Goal: Task Accomplishment & Management: Complete application form

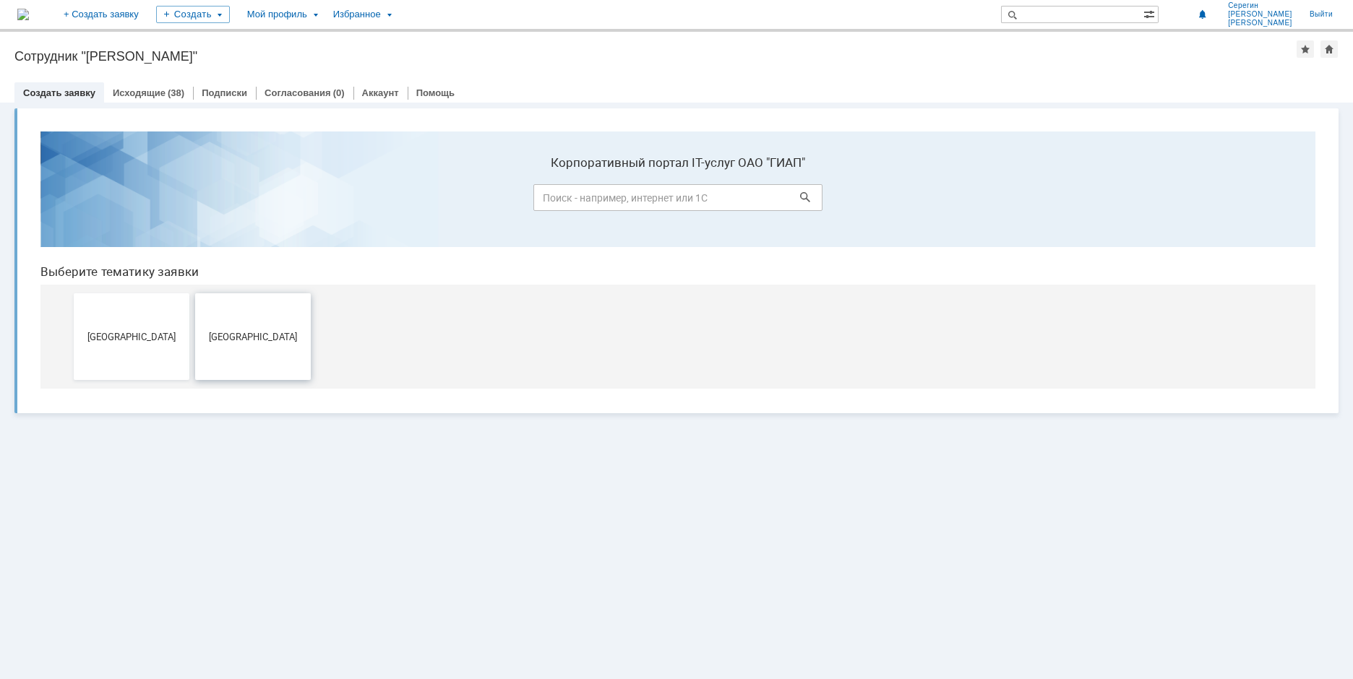
click at [233, 333] on span "[GEOGRAPHIC_DATA]" at bounding box center [252, 336] width 107 height 11
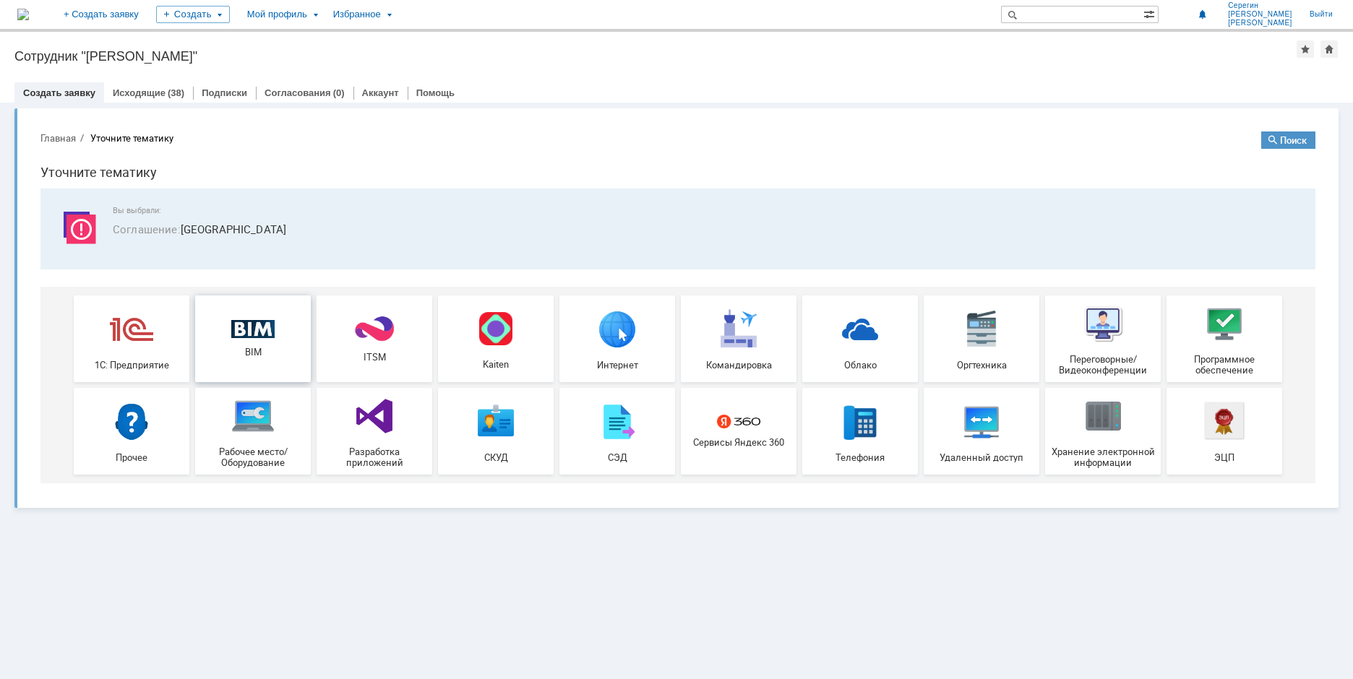
click at [239, 333] on img at bounding box center [252, 329] width 43 height 19
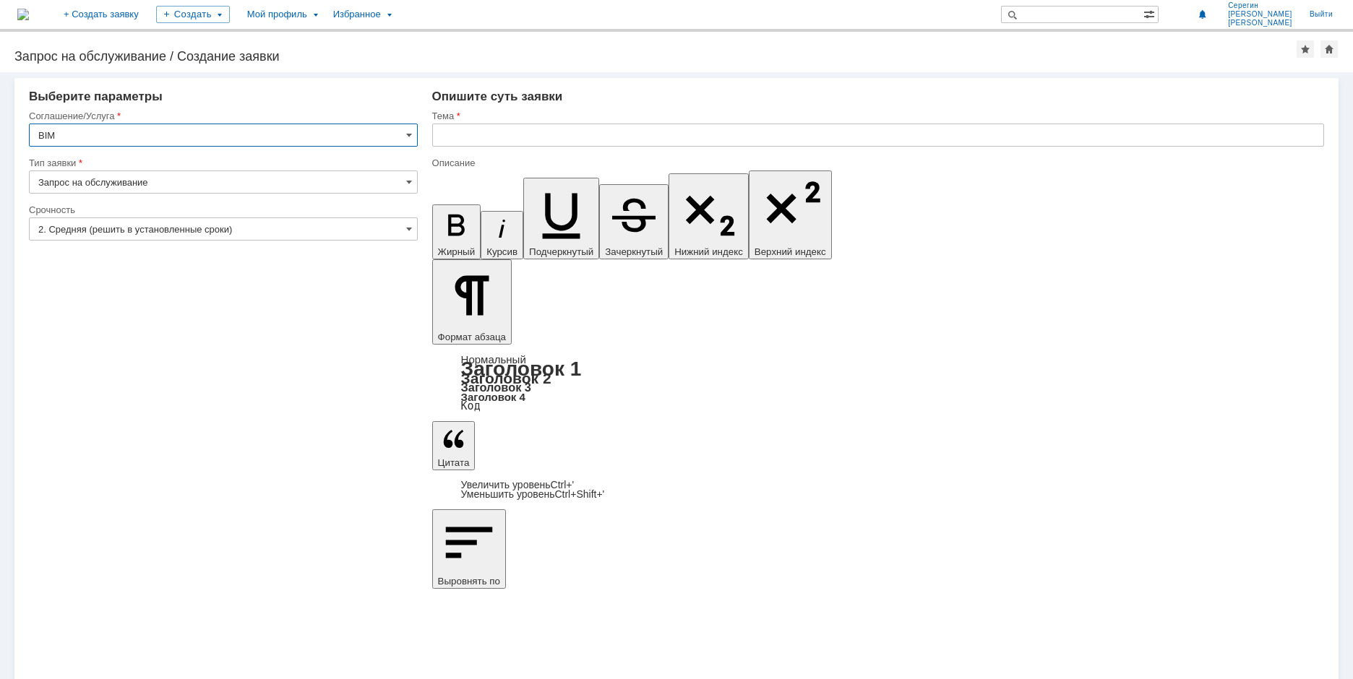
click at [474, 141] on input "text" at bounding box center [878, 135] width 892 height 23
type input "Т"
type input "Элементы трубы"
drag, startPoint x: 446, startPoint y: 5089, endPoint x: 516, endPoint y: 5091, distance: 70.1
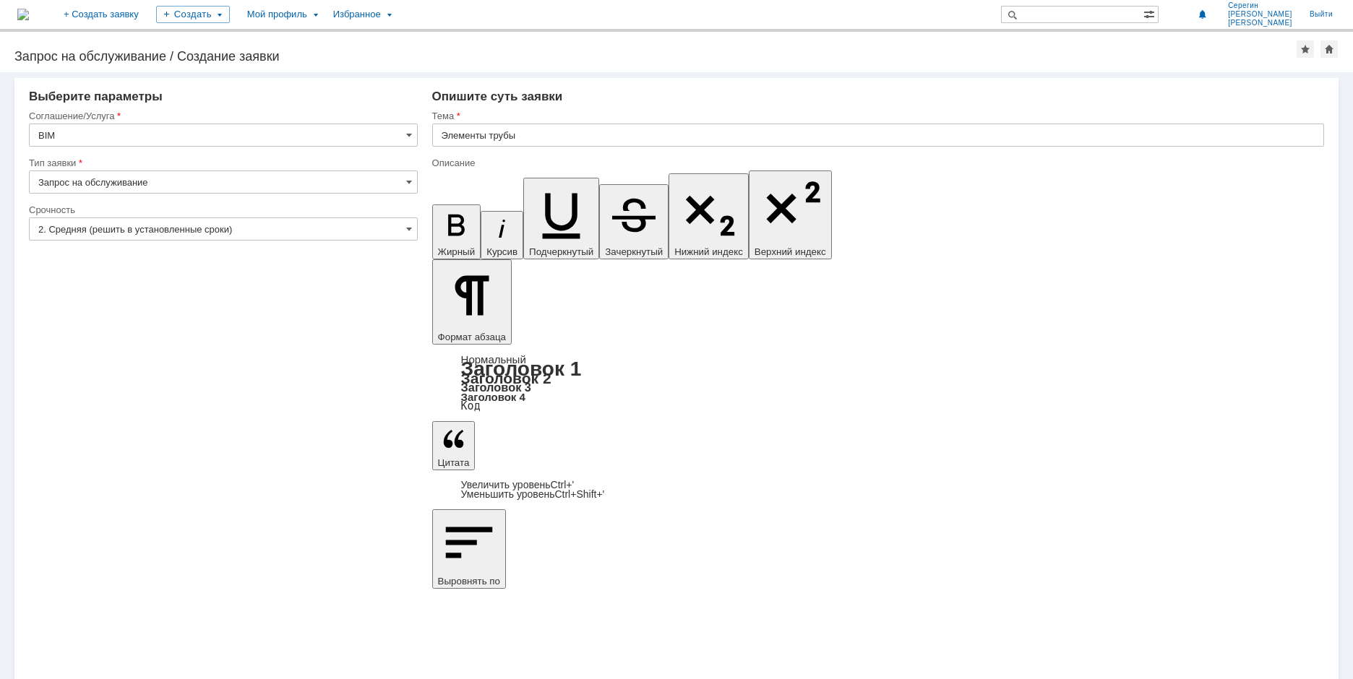
copy div "Труба DN1400"
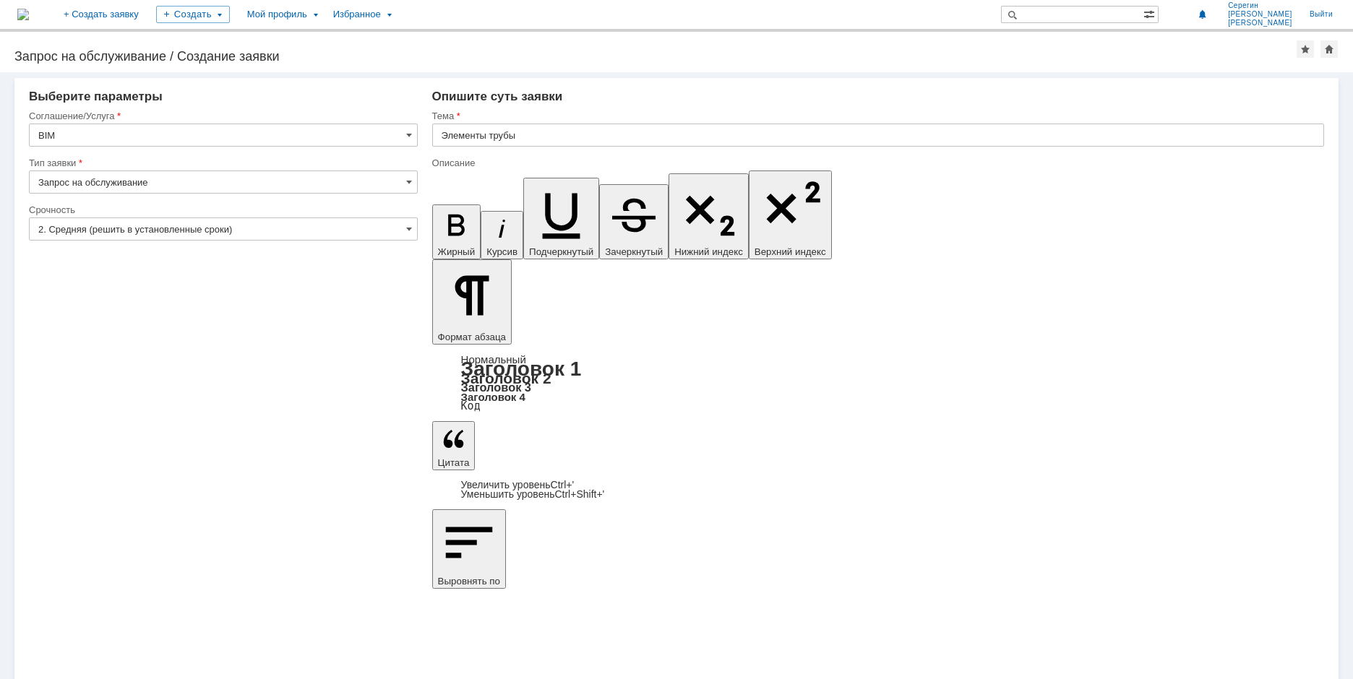
drag, startPoint x: 447, startPoint y: 5103, endPoint x: 516, endPoint y: 5102, distance: 69.4
copy div "Отвод DN1400"
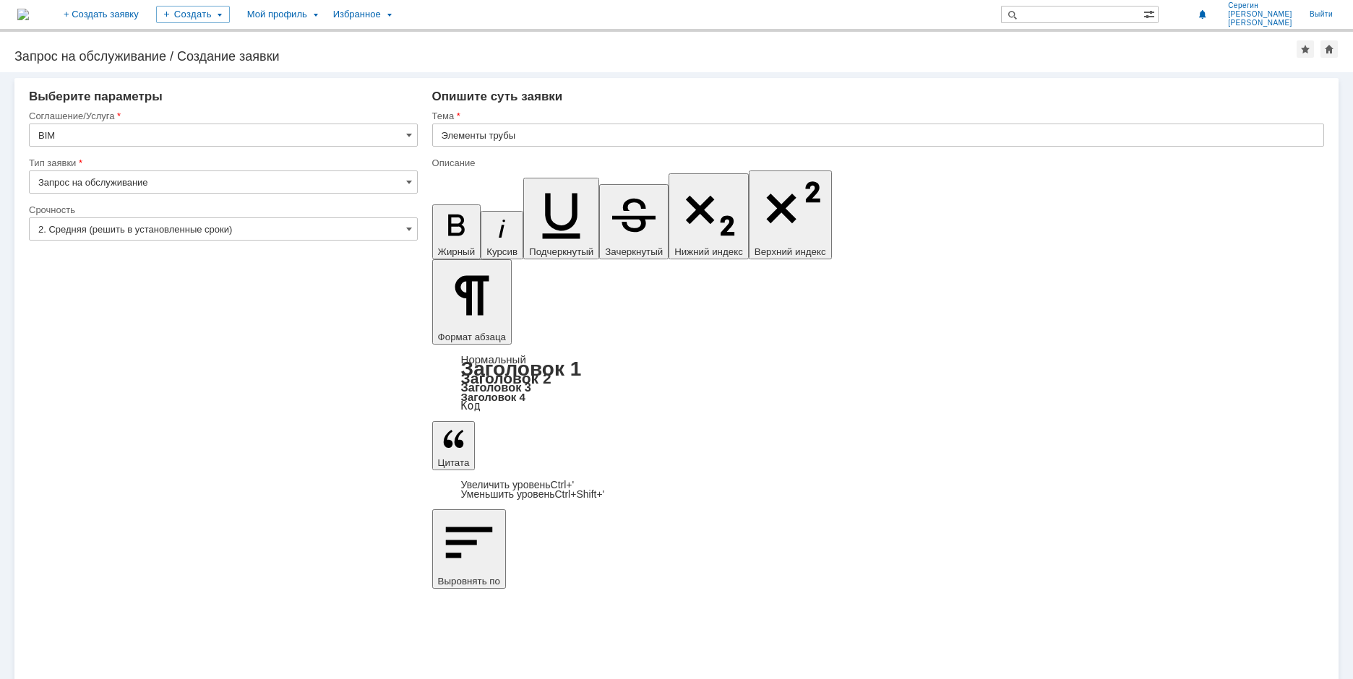
drag, startPoint x: 447, startPoint y: 5115, endPoint x: 567, endPoint y: 5118, distance: 120.0
copy div "Кольцо-заглушка DN1400"
drag, startPoint x: 525, startPoint y: 5128, endPoint x: 543, endPoint y: 5155, distance: 32.5
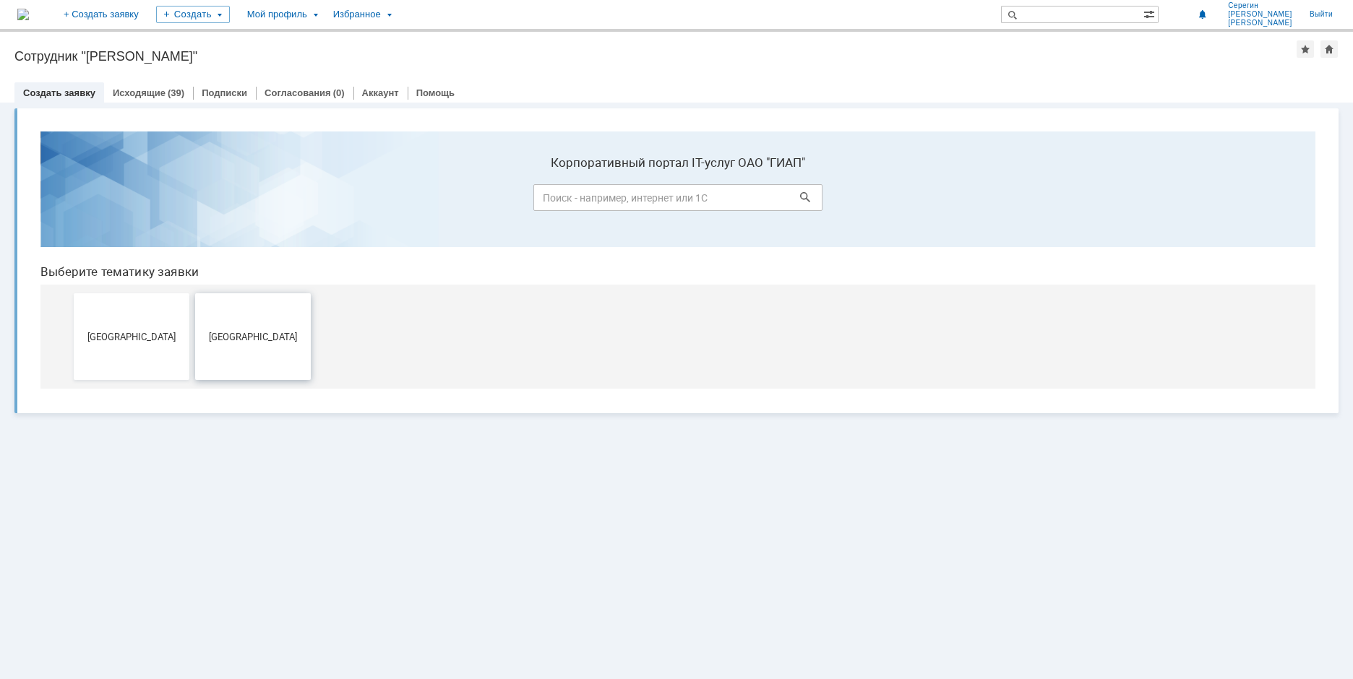
click at [257, 330] on button "[GEOGRAPHIC_DATA]" at bounding box center [253, 336] width 116 height 87
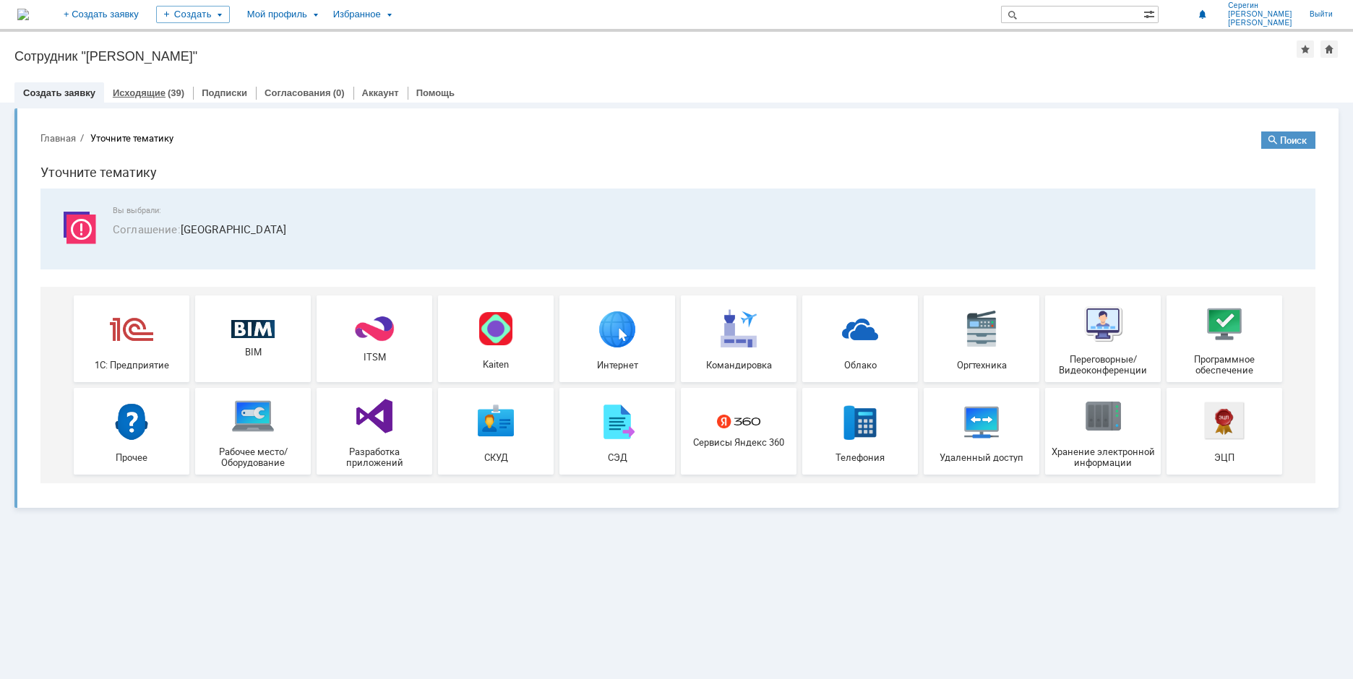
click at [146, 94] on link "Исходящие" at bounding box center [139, 92] width 53 height 11
